Goal: Task Accomplishment & Management: Use online tool/utility

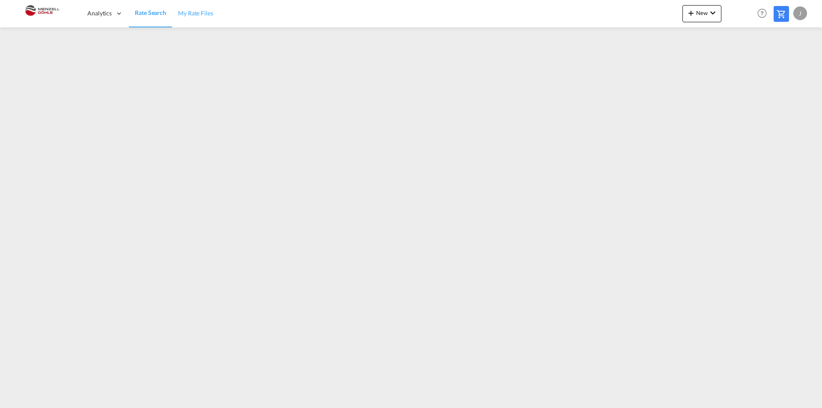
click at [195, 12] on span "My Rate Files" at bounding box center [195, 12] width 35 height 7
click at [705, 13] on span "New" at bounding box center [702, 12] width 32 height 7
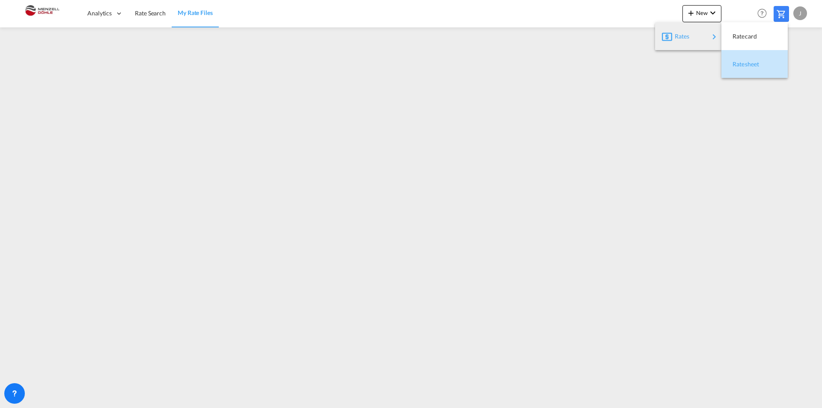
click at [752, 59] on div "Ratesheet" at bounding box center [749, 64] width 32 height 21
click at [146, 13] on span "Rate Search" at bounding box center [150, 12] width 31 height 7
